Goal: Find specific page/section: Find specific page/section

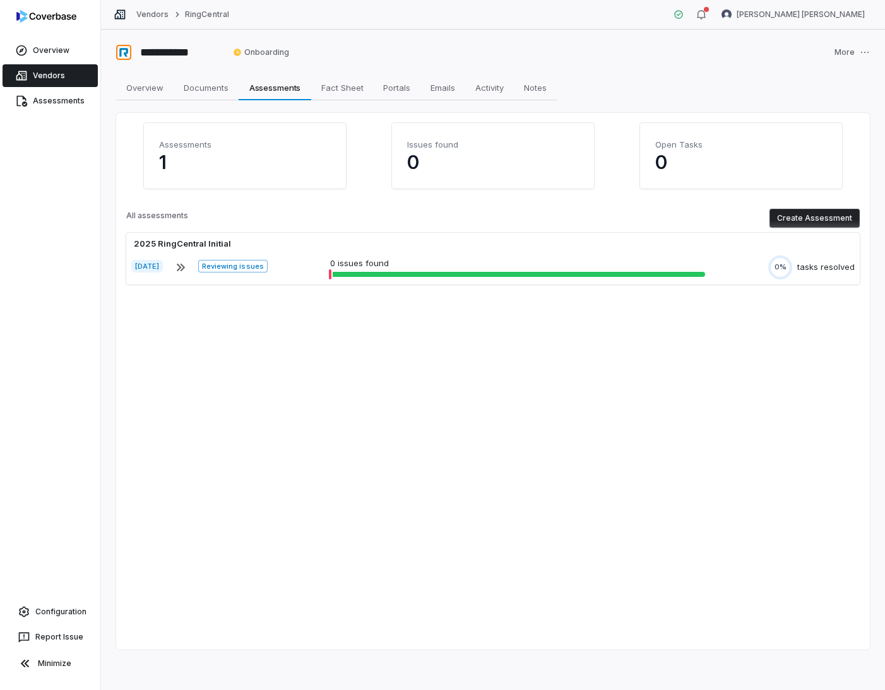
click at [142, 20] on div "Vendors RingCentral" at bounding box center [171, 14] width 115 height 13
click at [146, 15] on link "Vendors" at bounding box center [152, 14] width 32 height 10
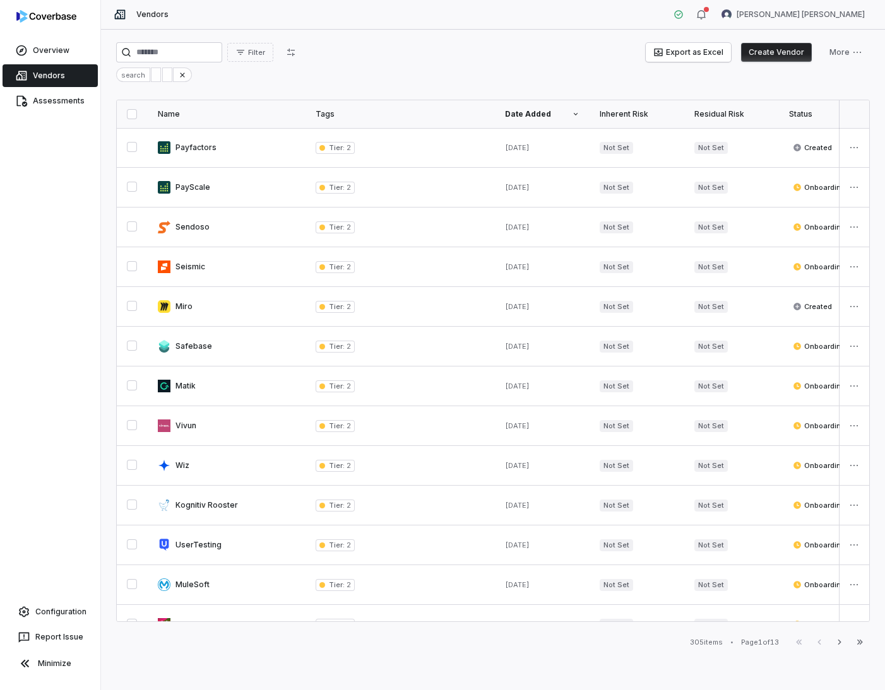
click at [132, 117] on button "button" at bounding box center [132, 114] width 10 height 10
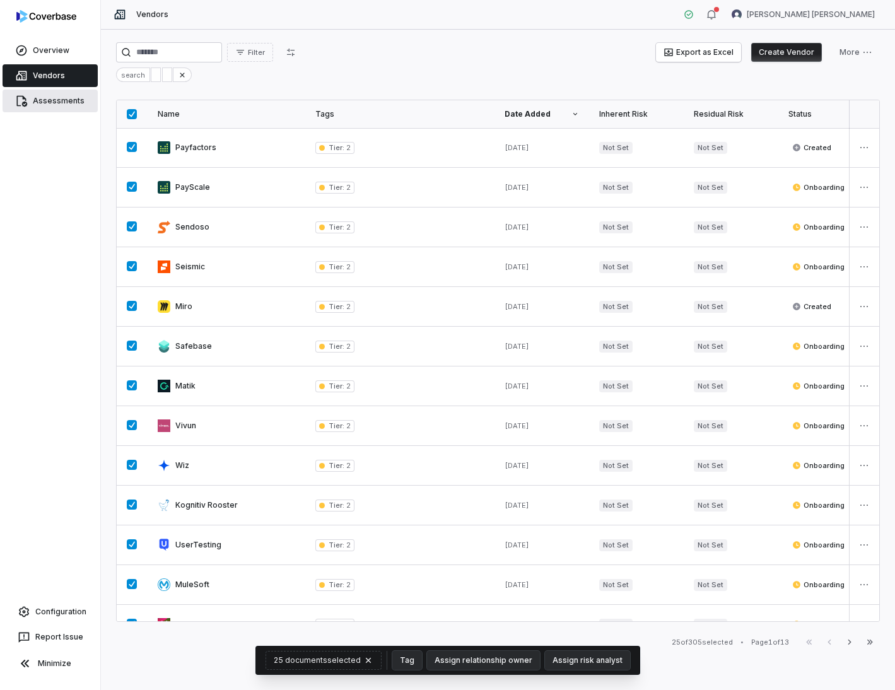
click at [77, 96] on link "Assessments" at bounding box center [50, 101] width 95 height 23
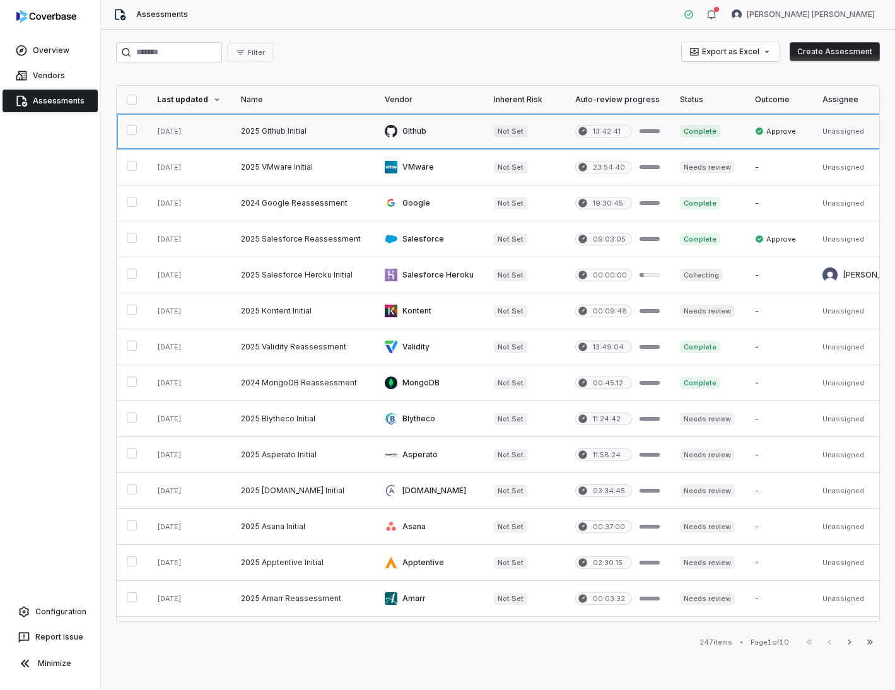
click at [605, 129] on link at bounding box center [617, 131] width 105 height 35
